Goal: Find specific fact: Find specific fact

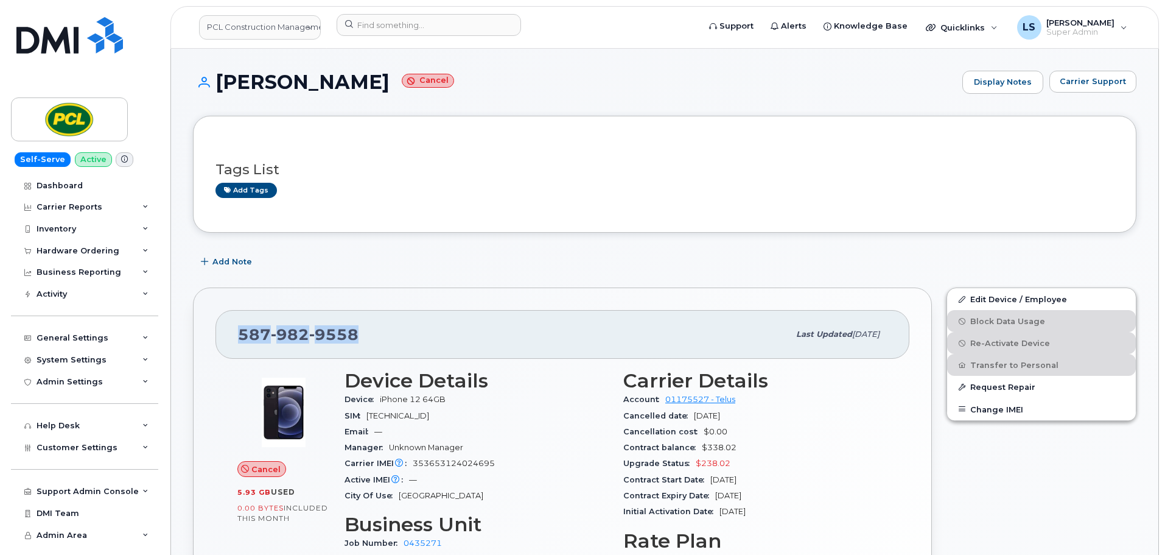
drag, startPoint x: 368, startPoint y: 328, endPoint x: 229, endPoint y: 337, distance: 139.7
click at [230, 338] on div "[PHONE_NUMBER] Last updated [DATE]" at bounding box center [563, 334] width 694 height 49
click at [208, 331] on div "[PHONE_NUMBER] Last updated [DATE] Cancel 5.93 GB  used 0.00 Bytes  included th…" at bounding box center [562, 493] width 739 height 413
drag, startPoint x: 231, startPoint y: 323, endPoint x: 369, endPoint y: 345, distance: 139.3
click at [374, 345] on div "[PHONE_NUMBER] Last updated [DATE]" at bounding box center [563, 334] width 694 height 49
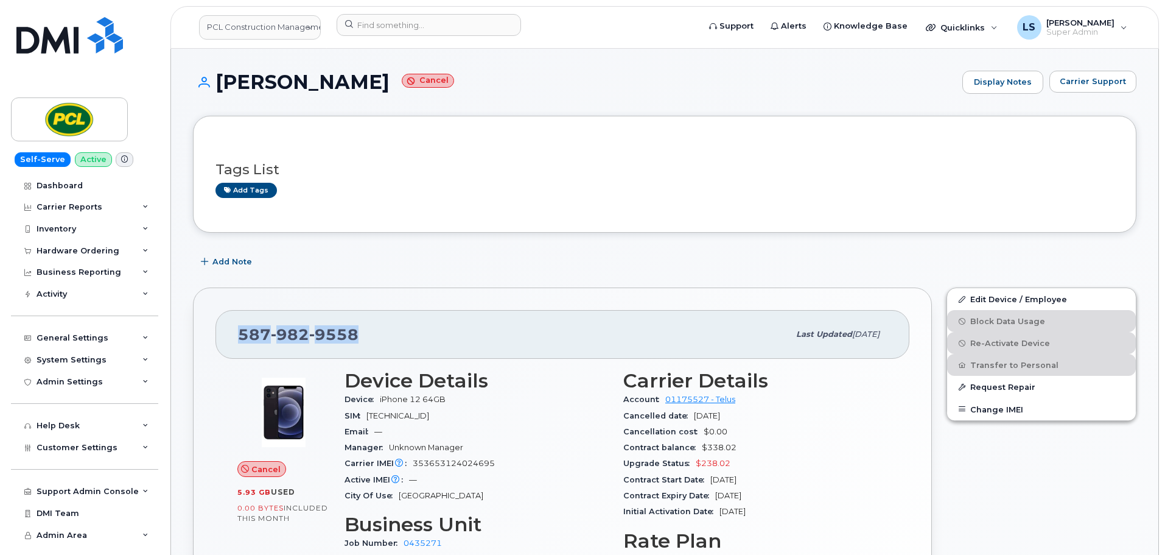
copy span "[PHONE_NUMBER]"
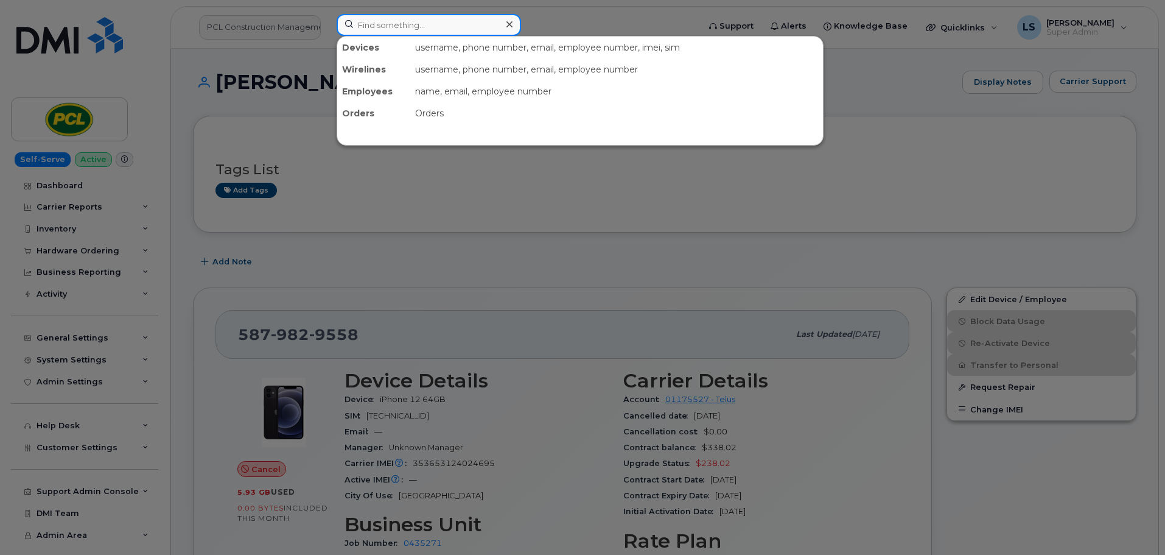
click at [412, 24] on input at bounding box center [429, 25] width 184 height 22
paste input "8643157176"
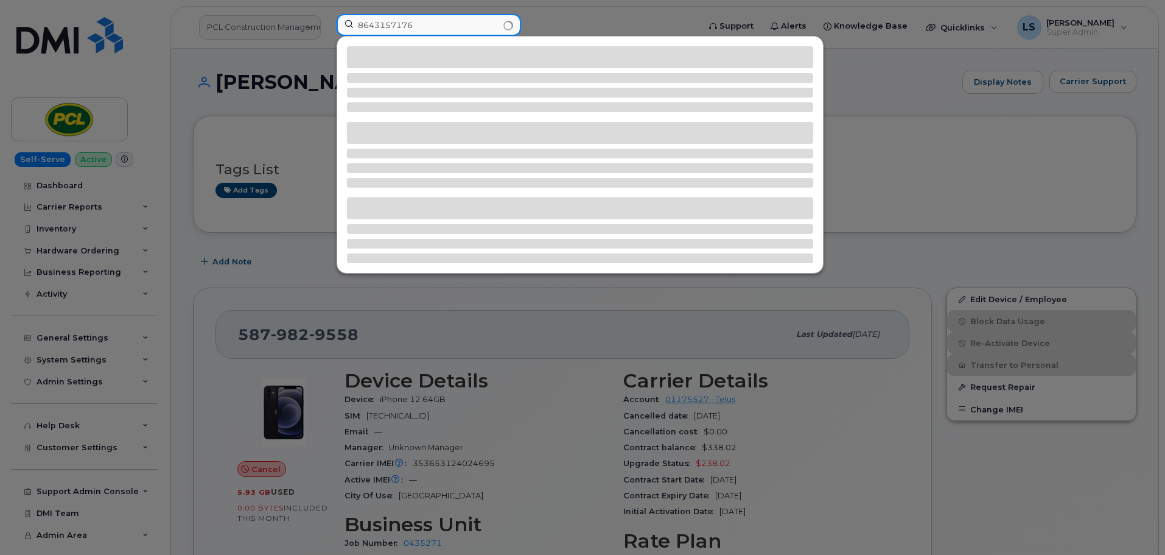
type input "8643157176"
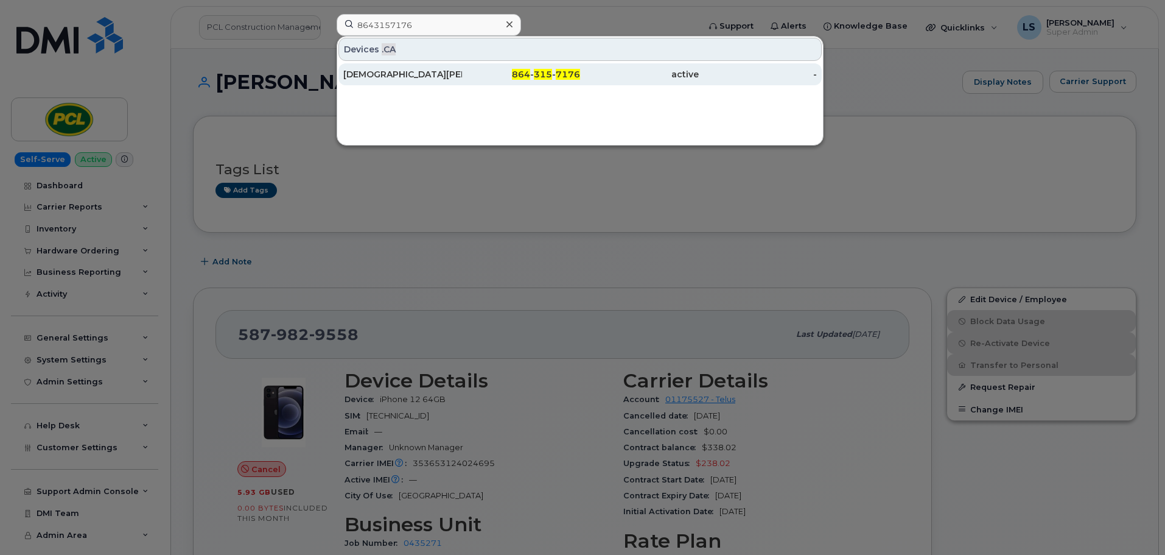
click at [537, 71] on span "315" at bounding box center [543, 74] width 18 height 11
